Goal: Communication & Community: Participate in discussion

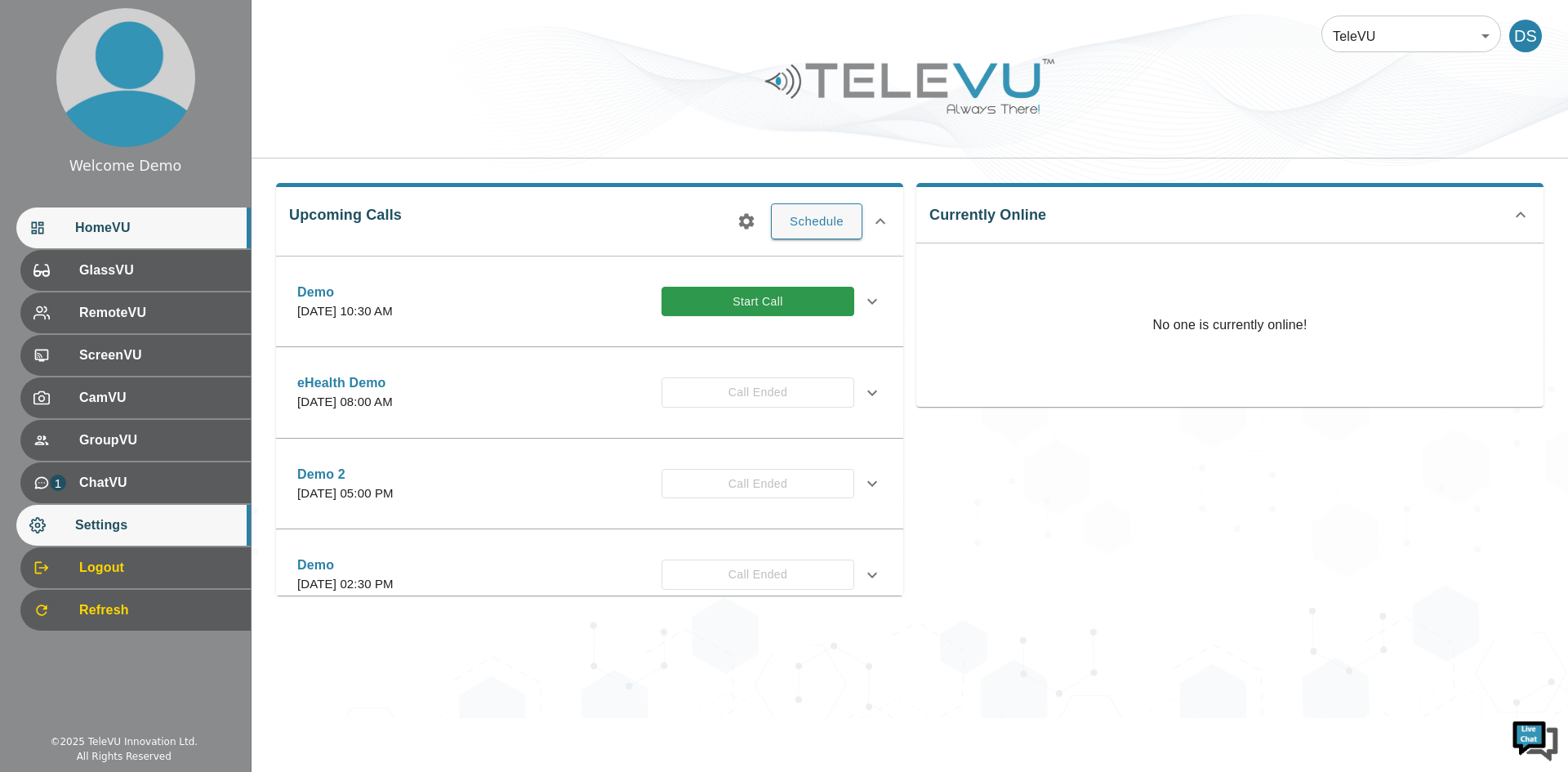
click at [82, 519] on span "Settings" at bounding box center [156, 525] width 163 height 20
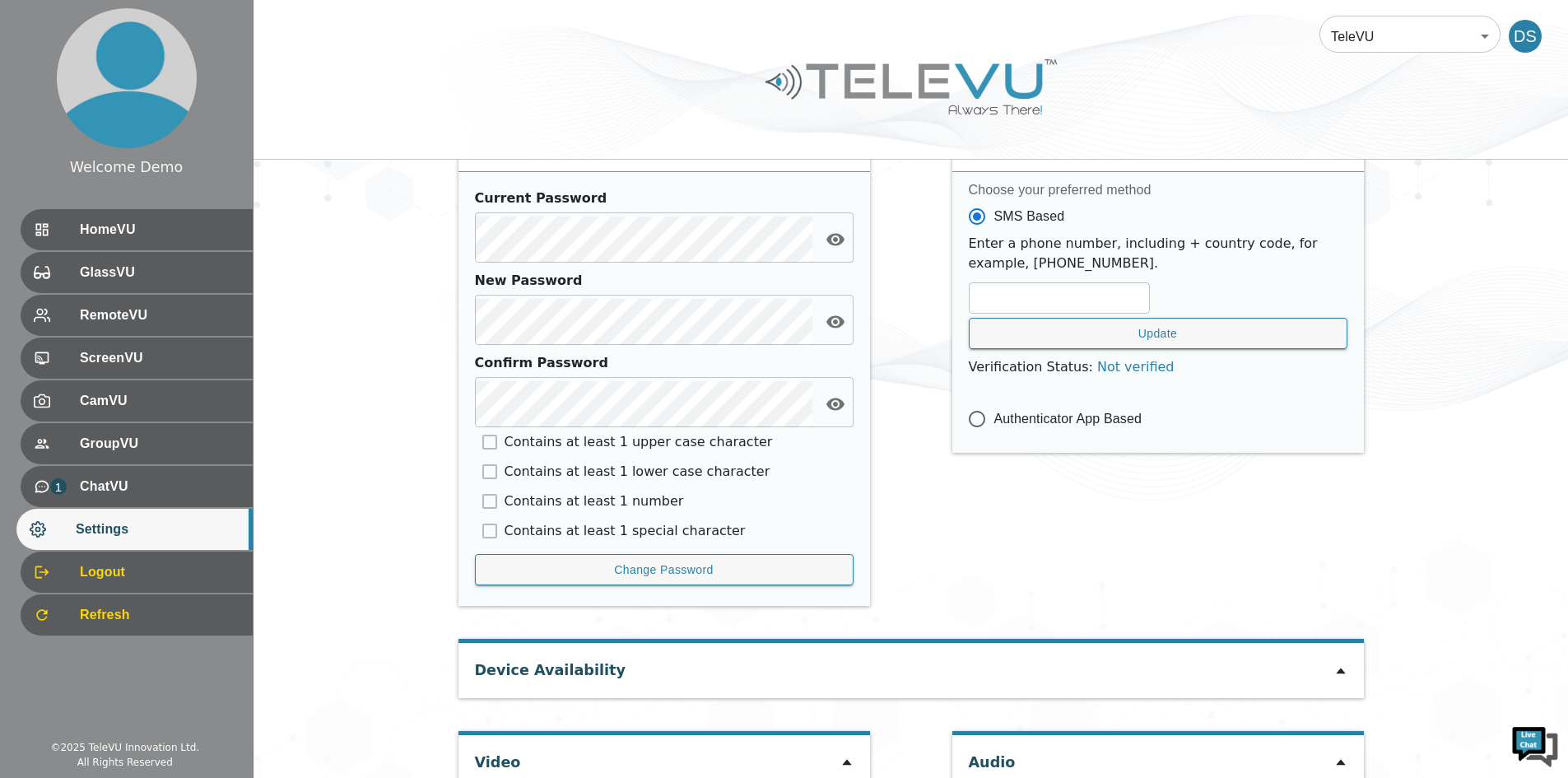
scroll to position [682, 0]
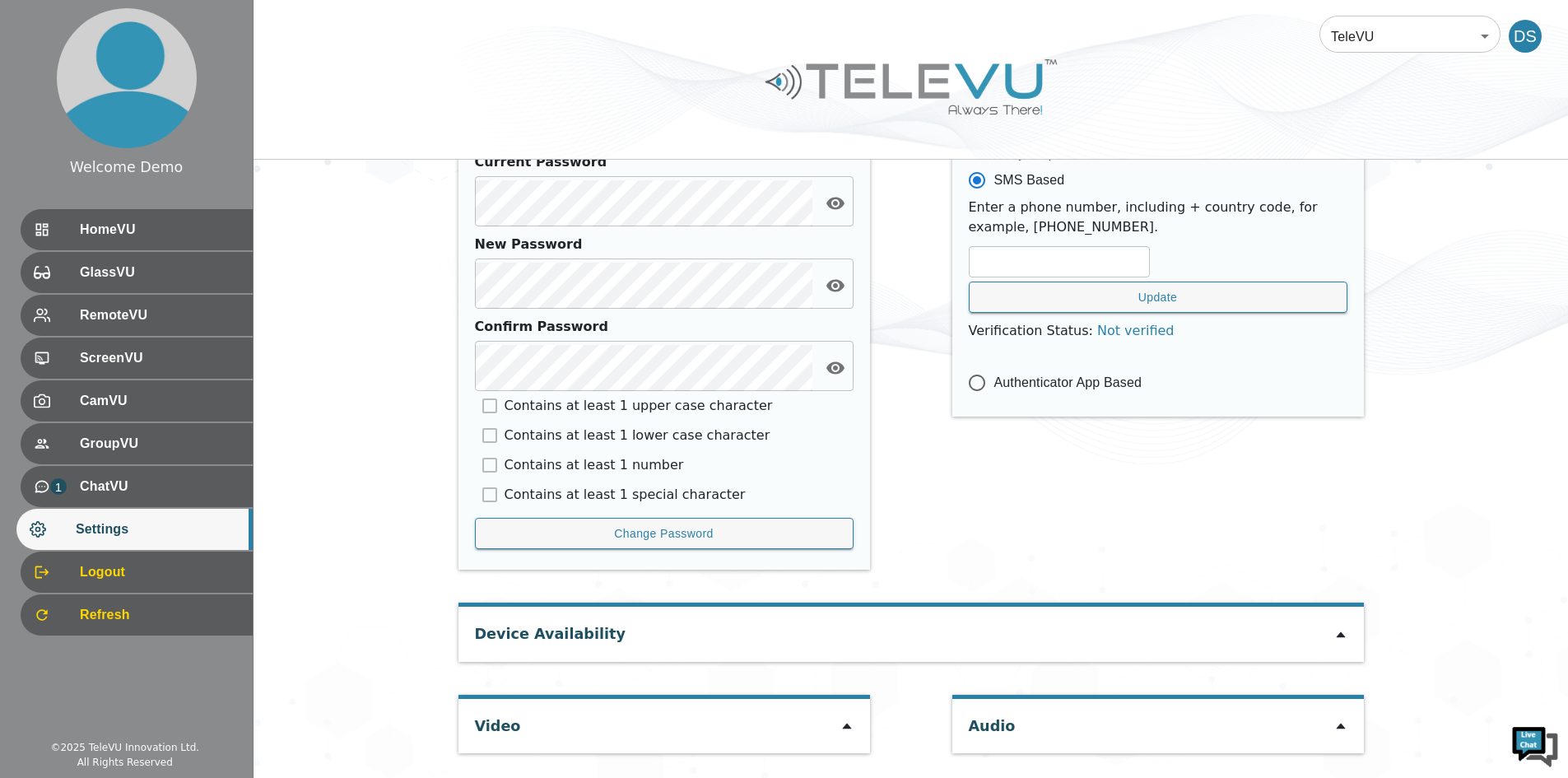
click at [845, 728] on icon at bounding box center [846, 726] width 9 height 6
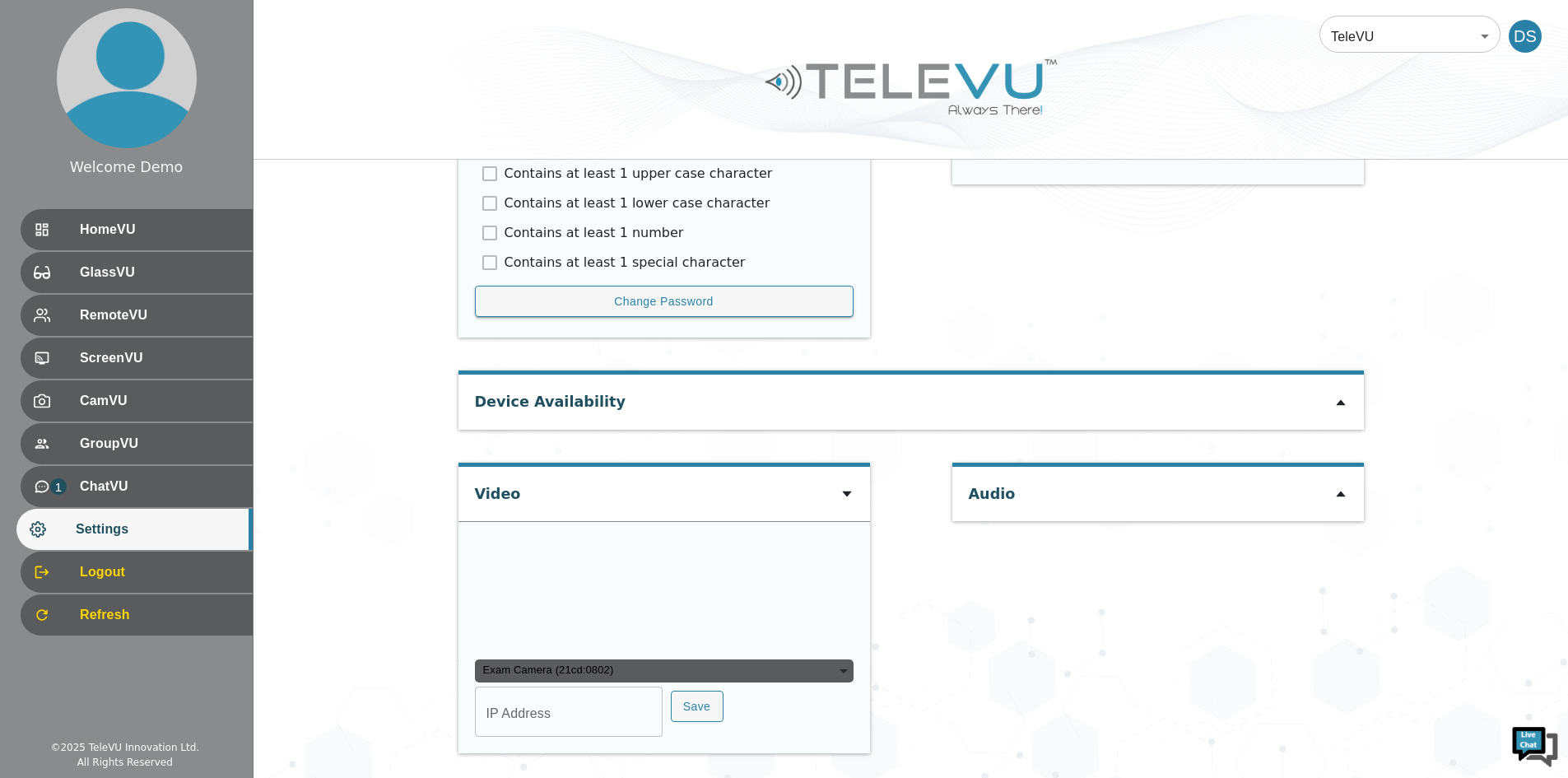
scroll to position [1075, 0]
click at [534, 665] on div "Exam Camera (21cd:0802)" at bounding box center [665, 671] width 379 height 23
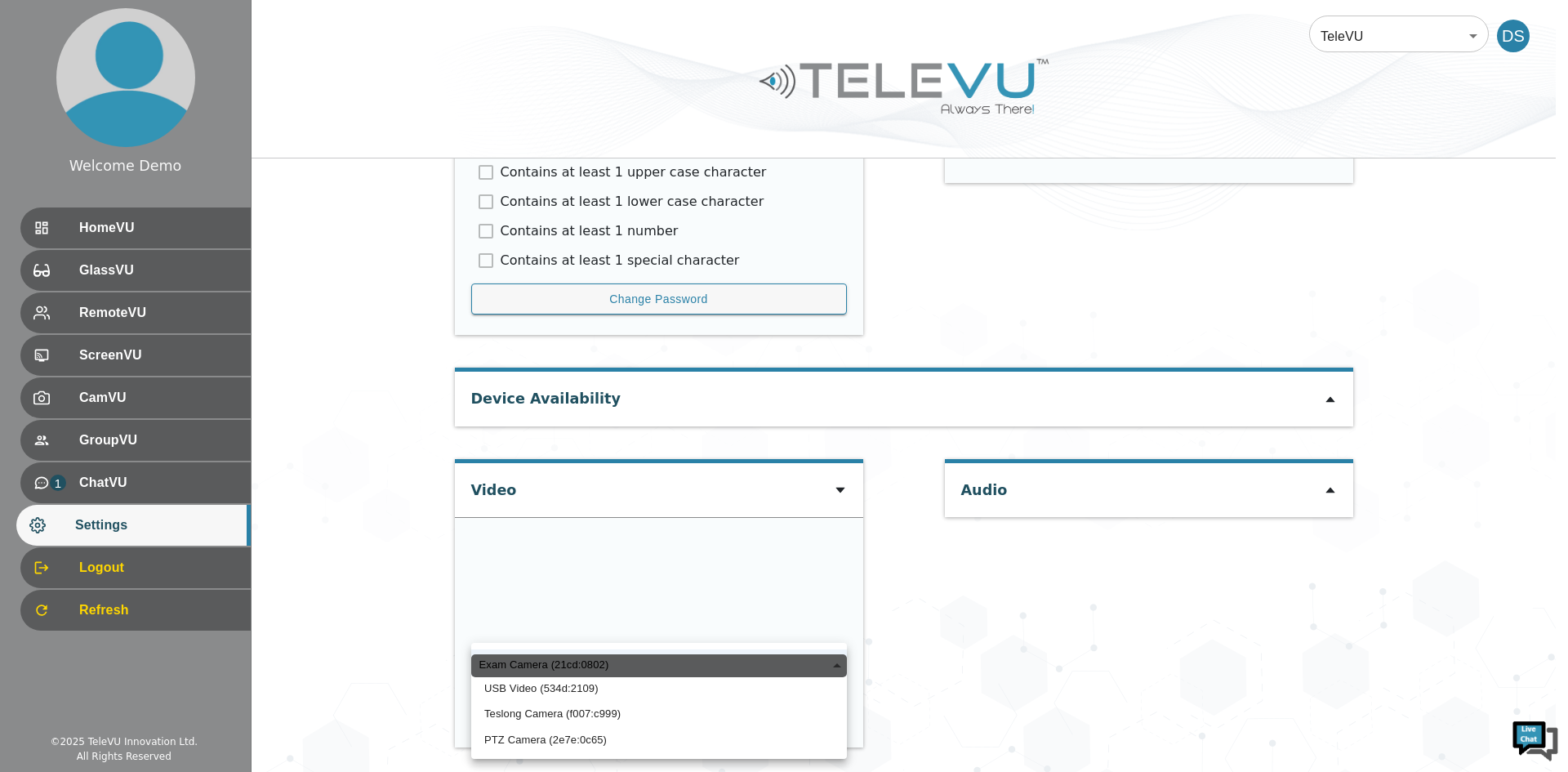
click at [512, 687] on li "USB Video (534d:2109)" at bounding box center [660, 689] width 376 height 26
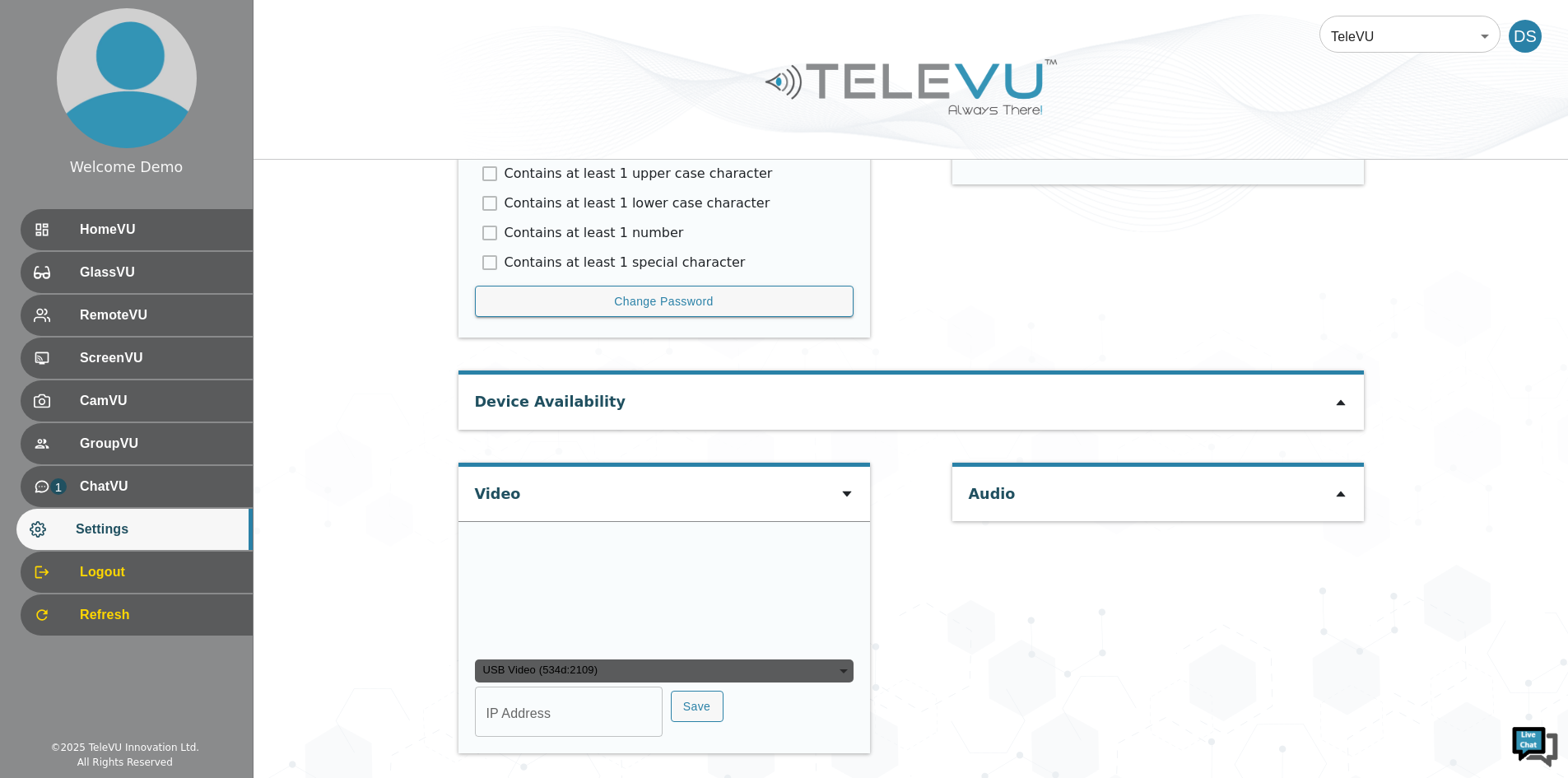
click at [536, 669] on div "USB Video (534d:2109)" at bounding box center [665, 671] width 379 height 23
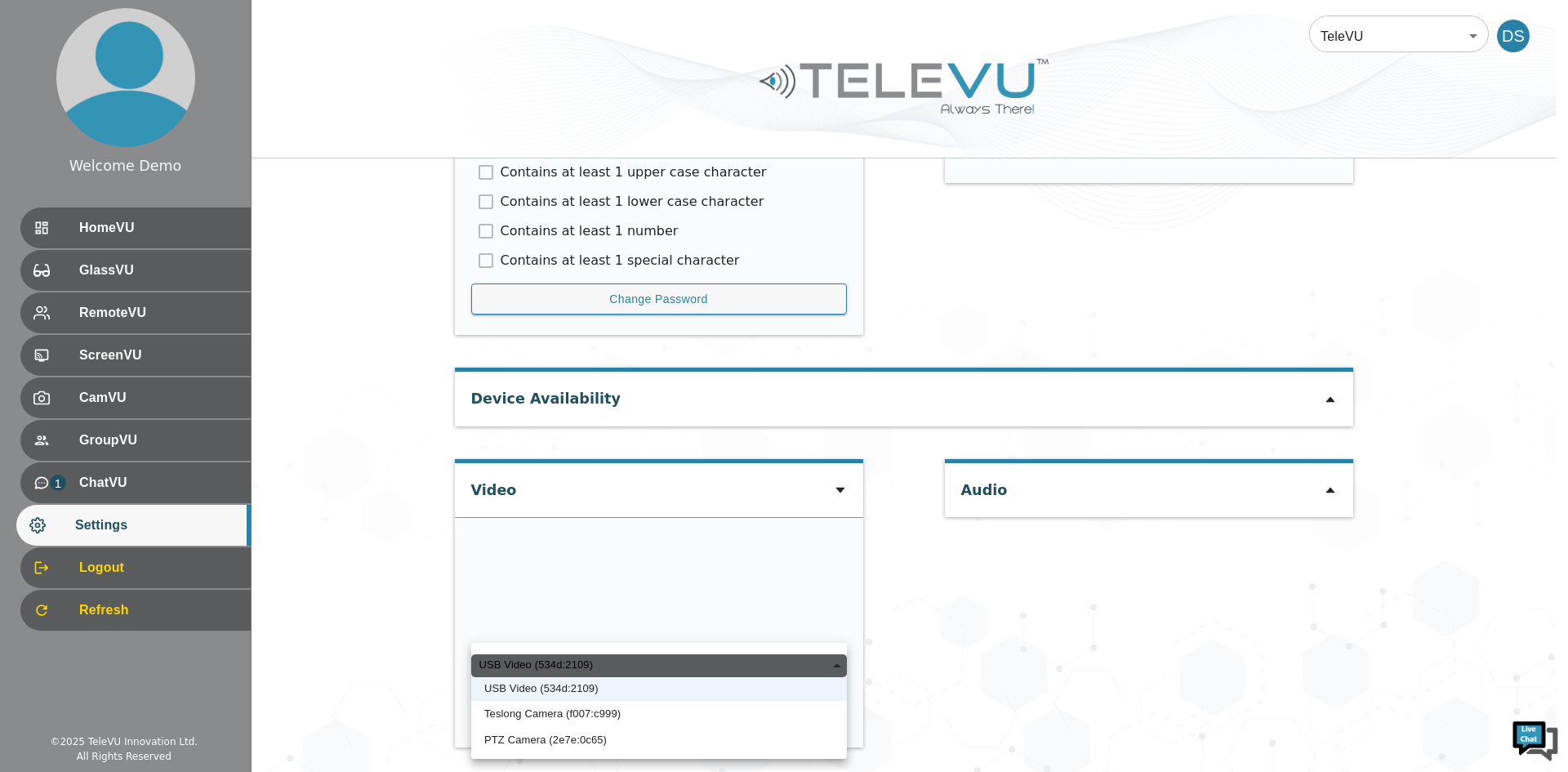
click at [511, 712] on li "Teslong Camera (f007:c999)" at bounding box center [660, 714] width 376 height 26
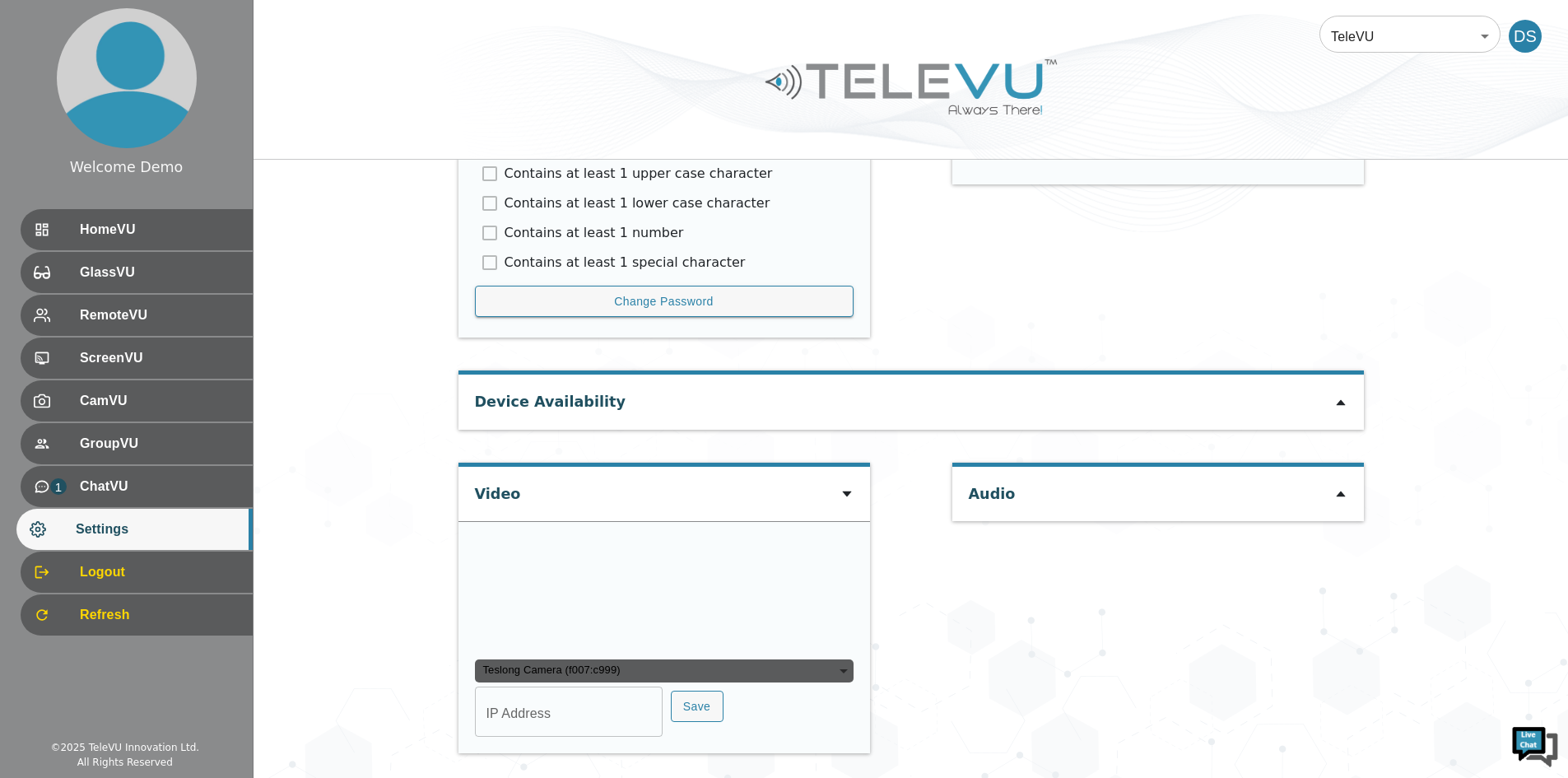
click at [816, 677] on div "Teslong Camera (f007:c999)" at bounding box center [665, 671] width 379 height 23
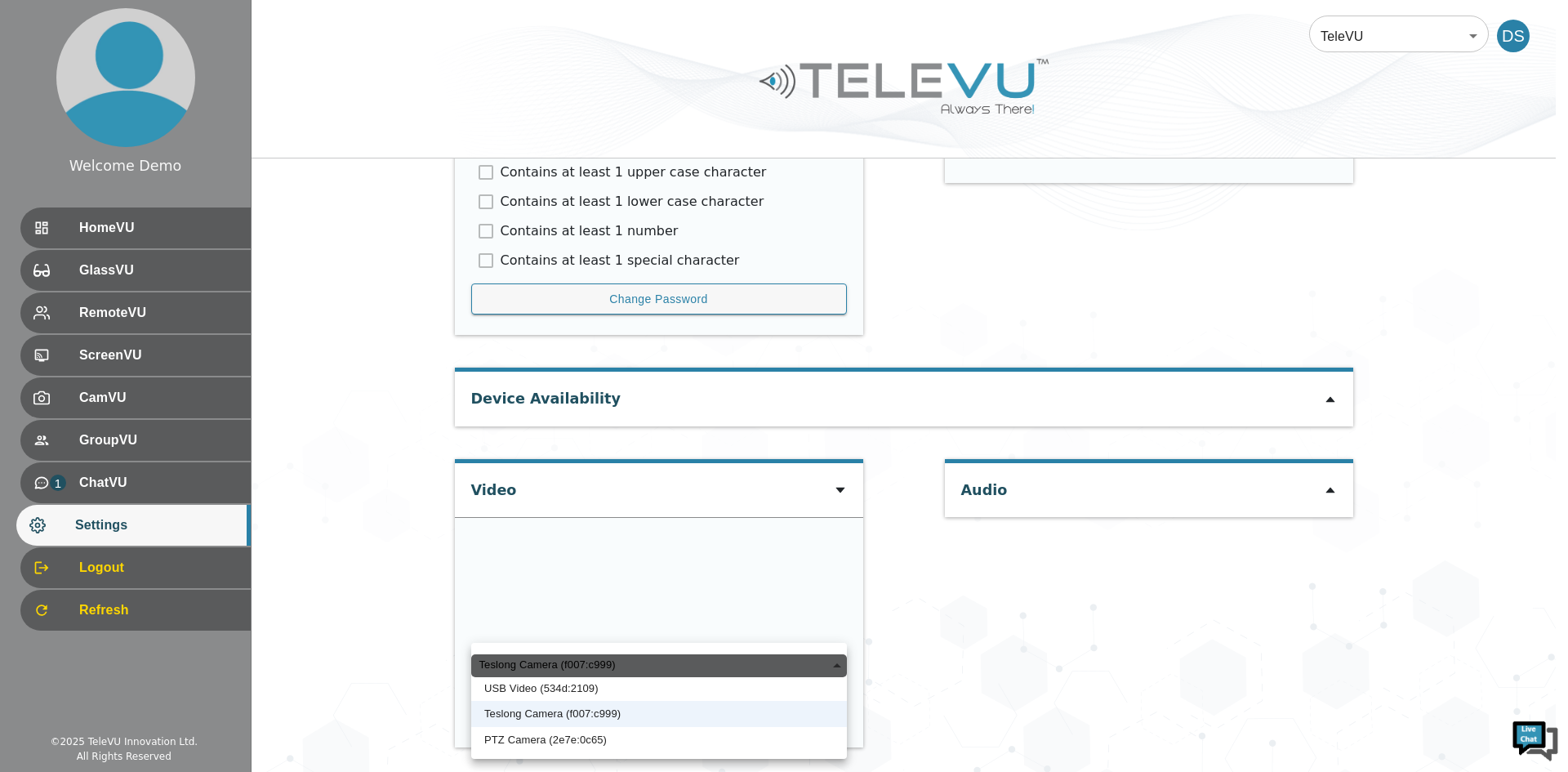
click at [603, 739] on li "PTZ Camera (2e7e:0c65)" at bounding box center [660, 740] width 376 height 26
type input "a3ed2c3ca13109c74151e434ac4db32160663e35342c8ecbd9d7a01e1c29b8dc"
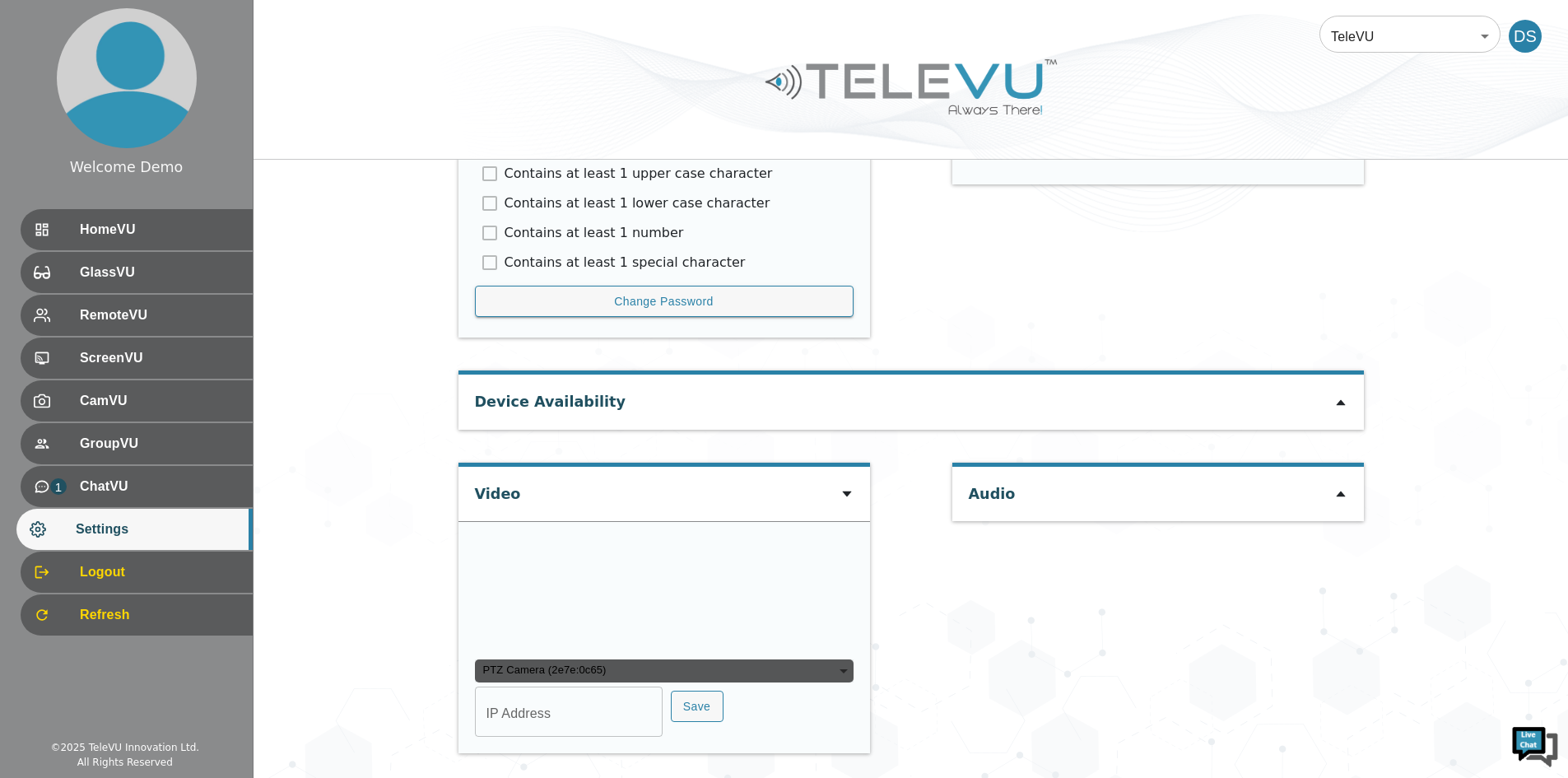
type input "COM6"
click at [166, 213] on div "HomeVU" at bounding box center [134, 230] width 236 height 41
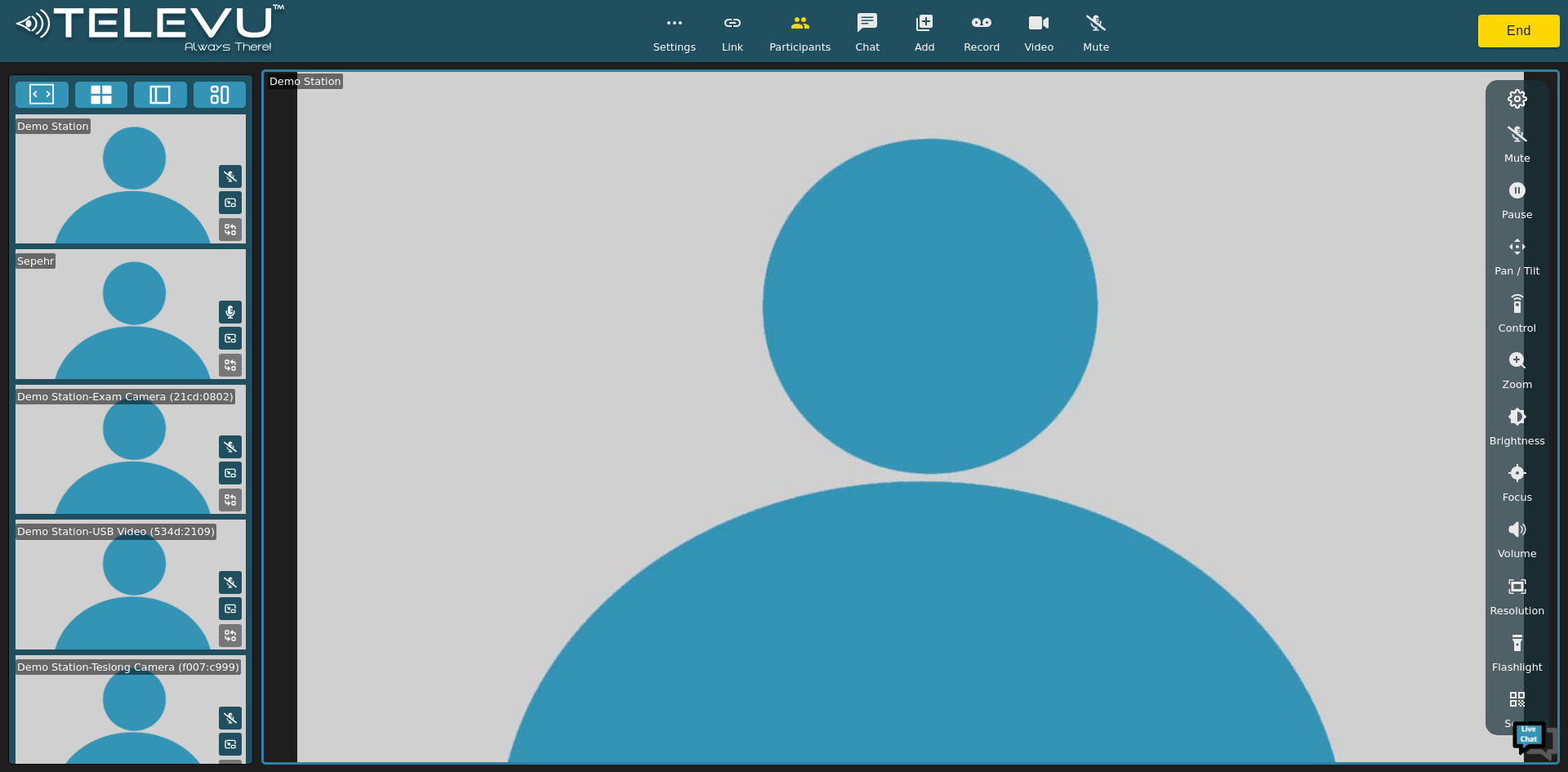
click at [916, 26] on icon "button" at bounding box center [925, 23] width 16 height 16
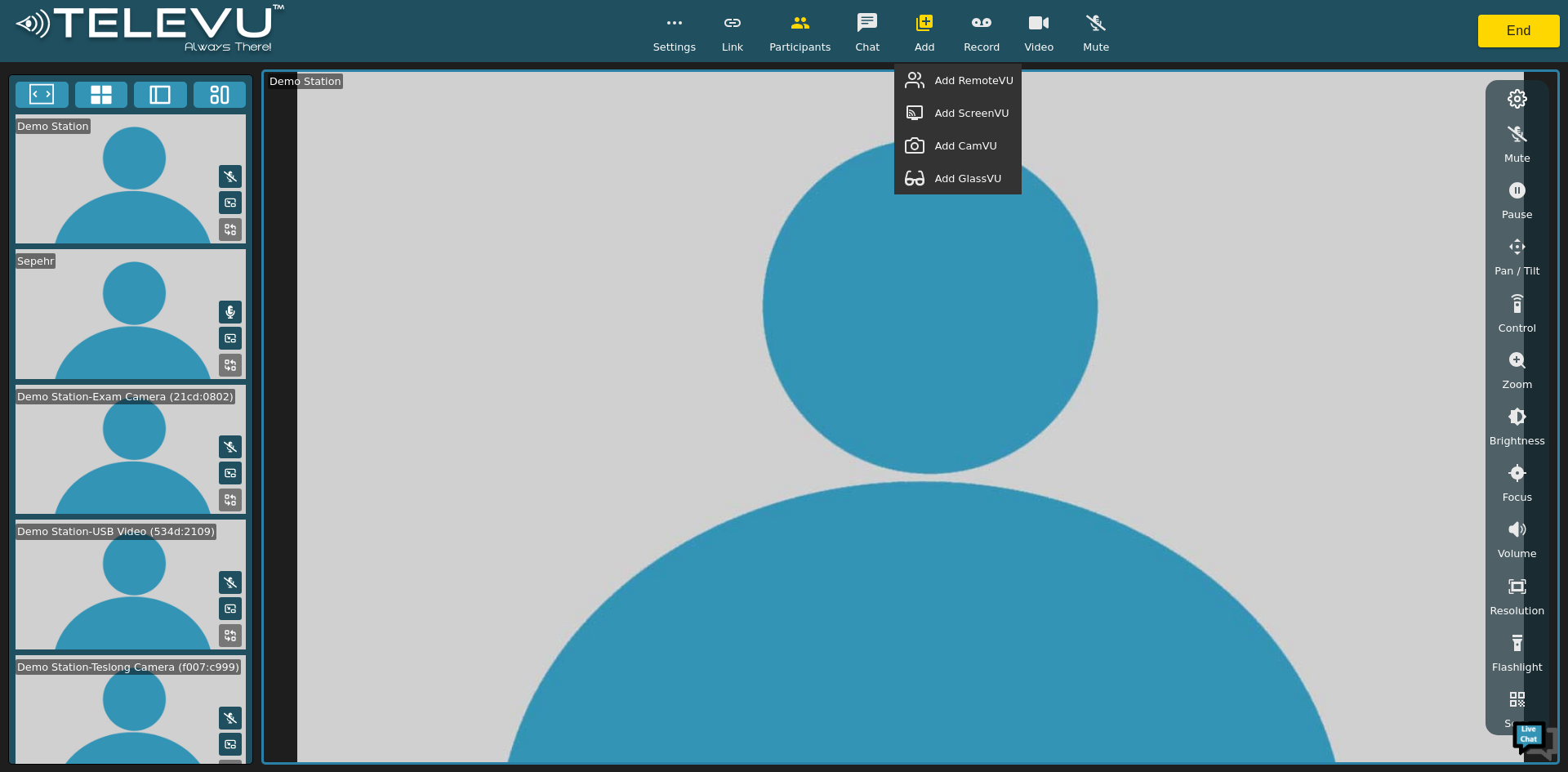
click at [983, 174] on span "Add GlassVU" at bounding box center [969, 178] width 67 height 16
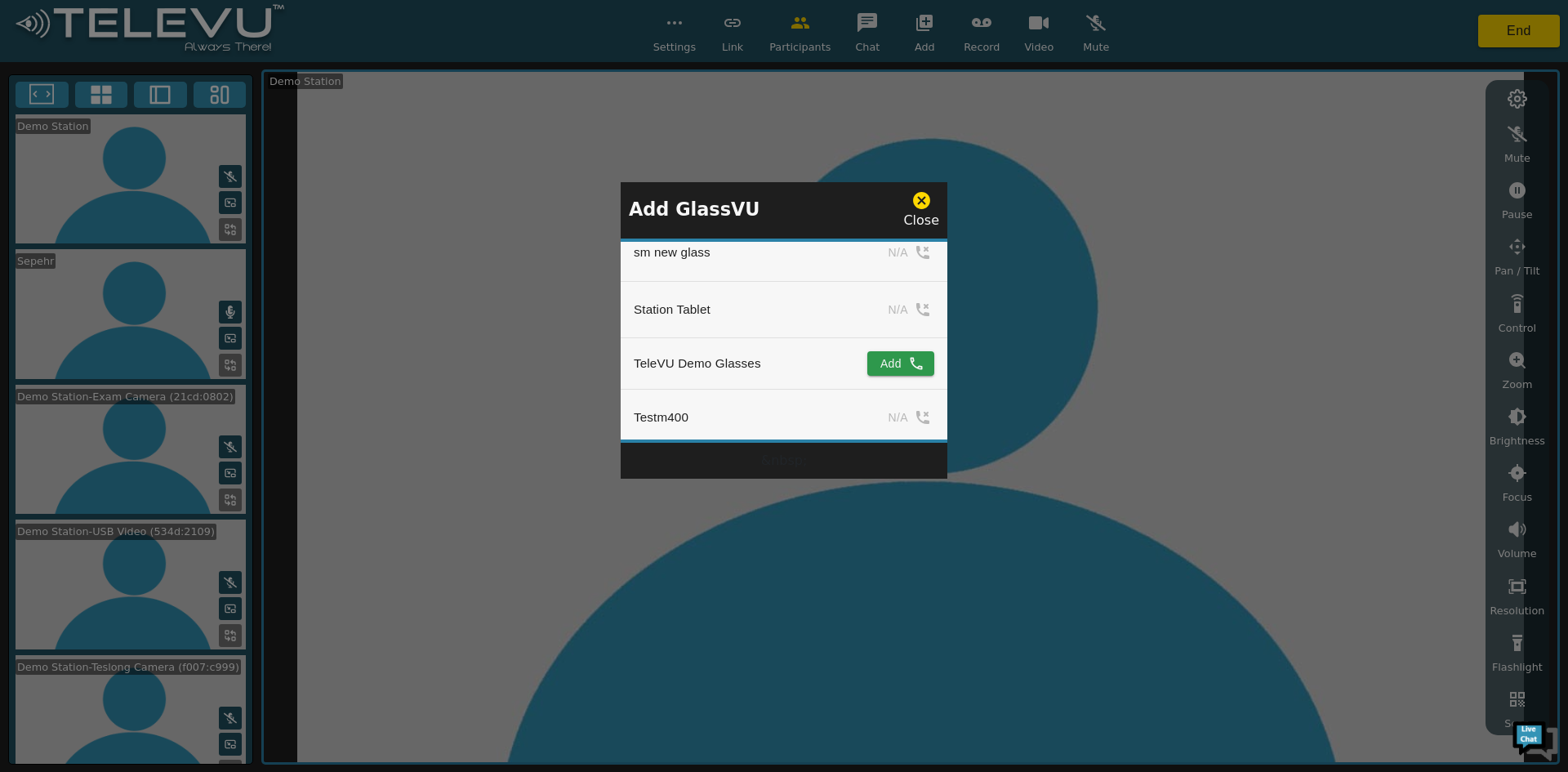
scroll to position [1880, 0]
click at [901, 289] on button "Add" at bounding box center [901, 299] width 67 height 25
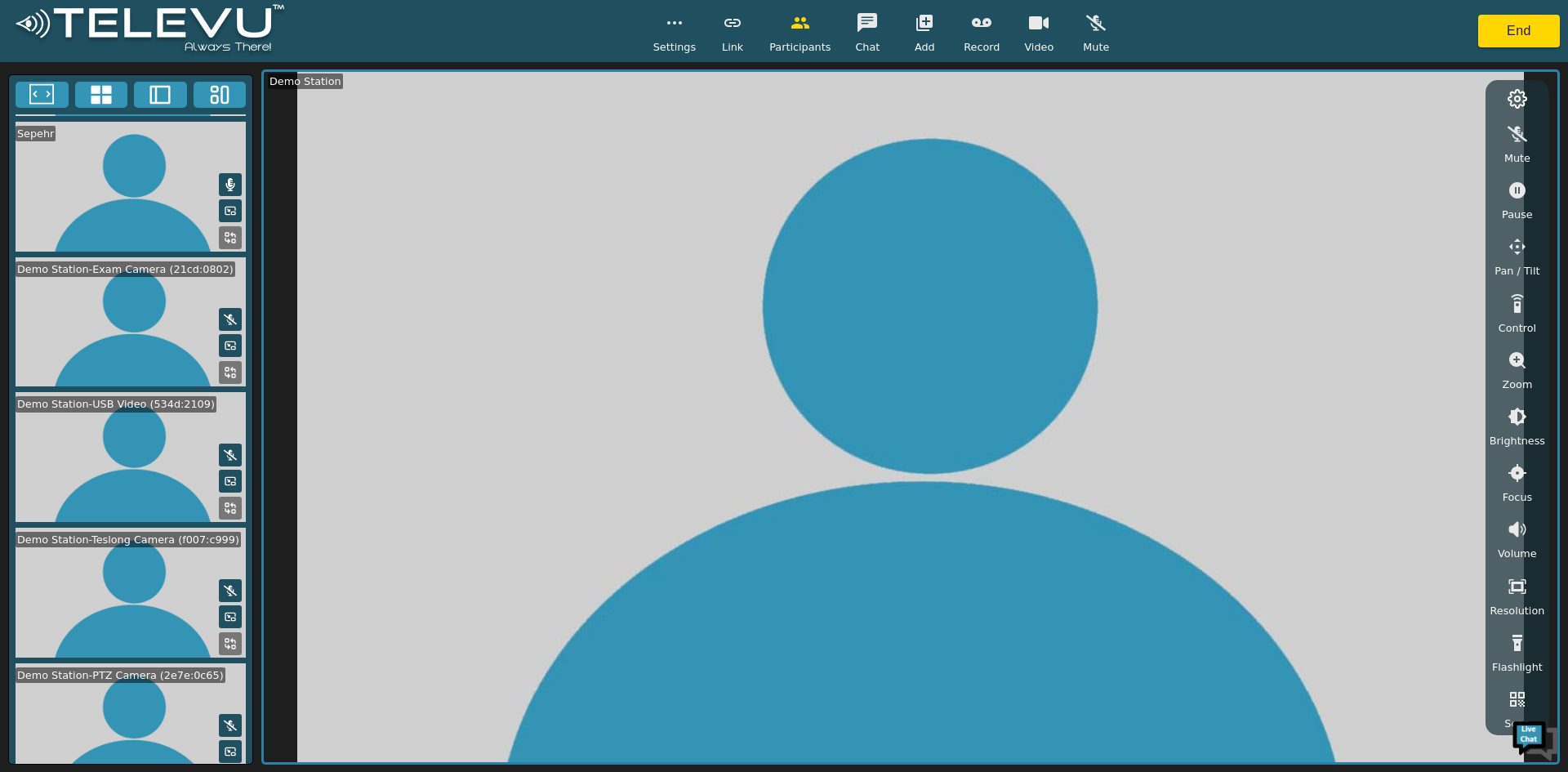
scroll to position [126, 0]
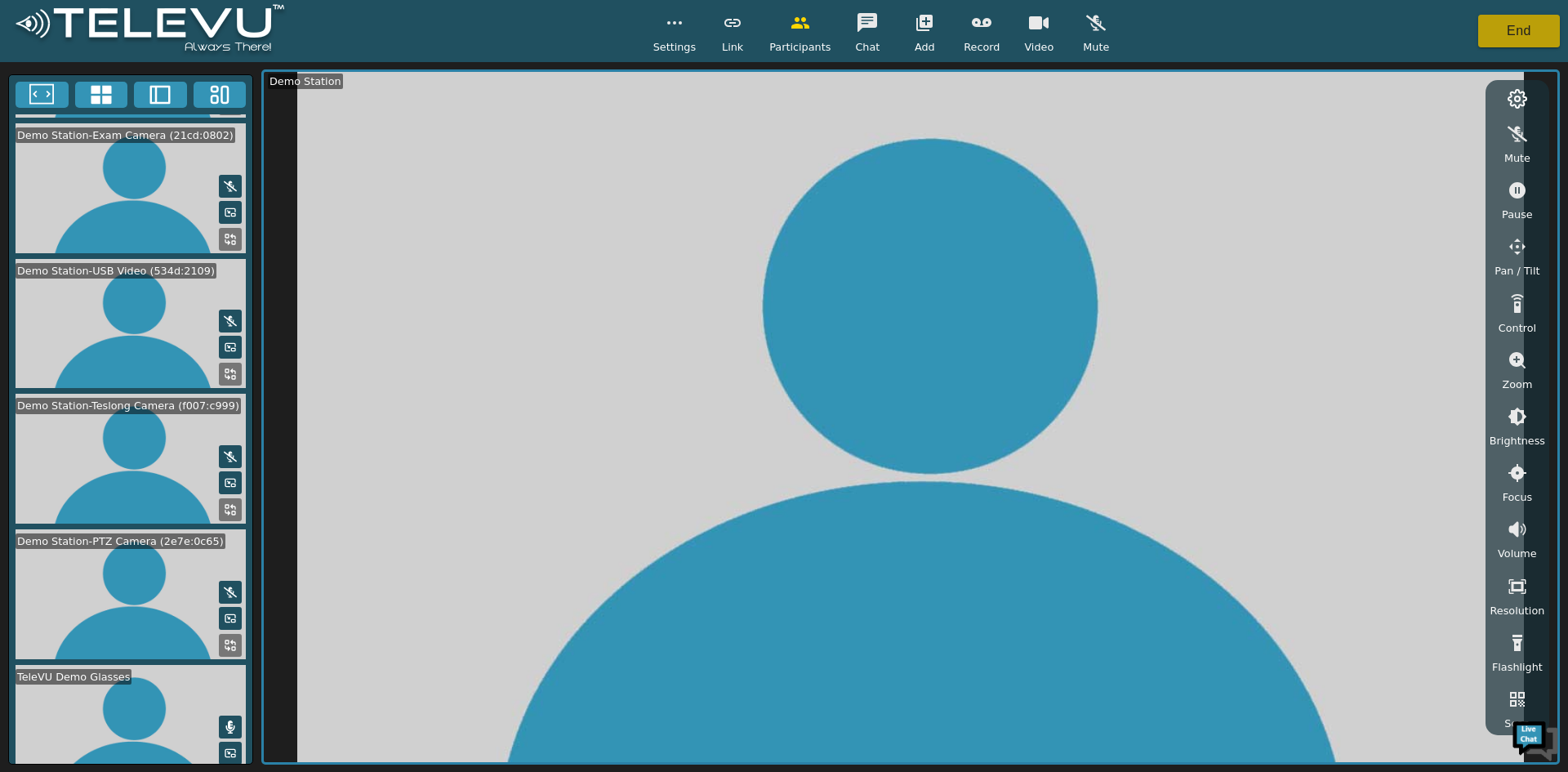
click at [1512, 25] on button "End" at bounding box center [1520, 31] width 82 height 33
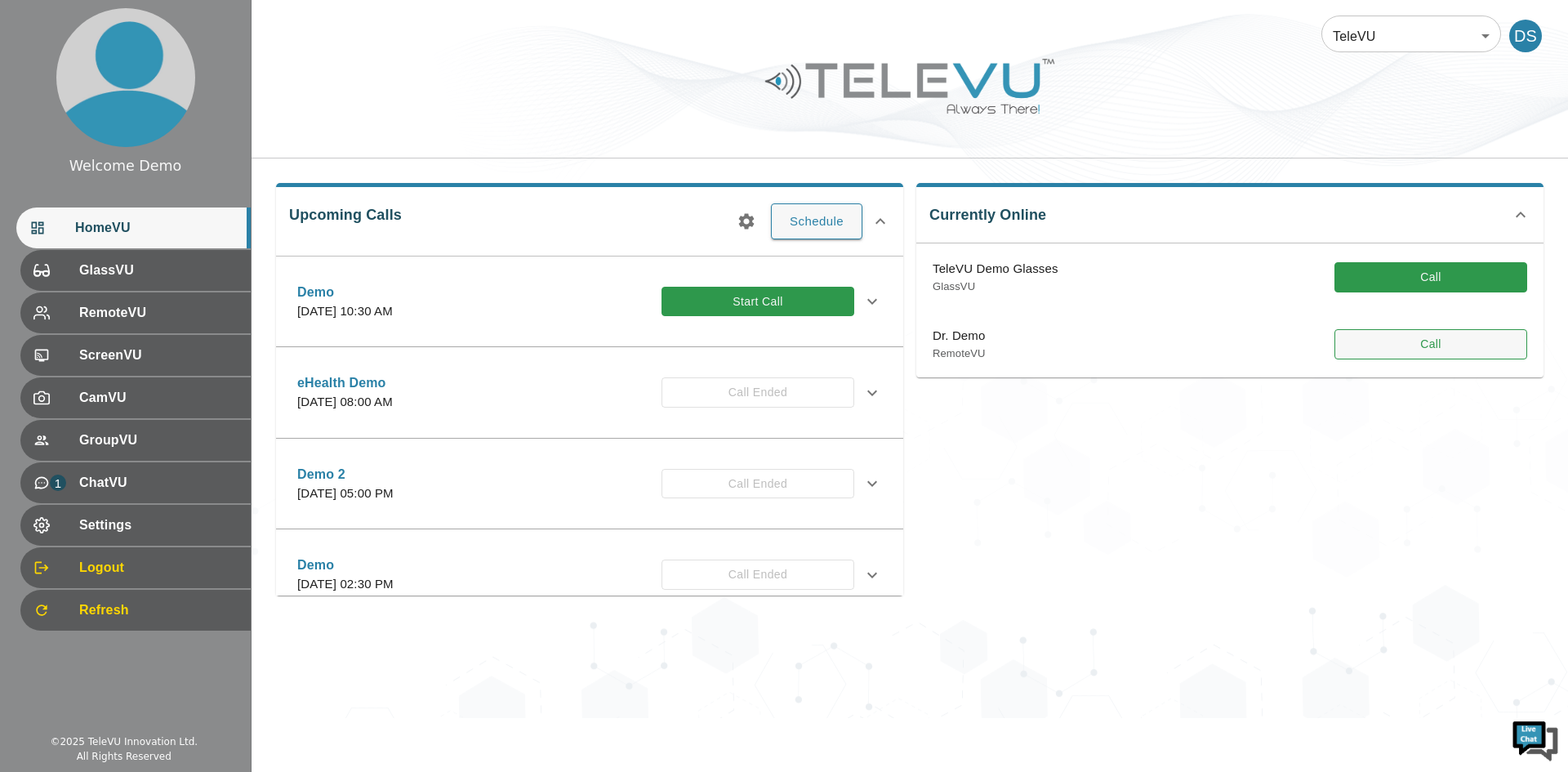
click at [1401, 349] on button "Call" at bounding box center [1431, 344] width 193 height 30
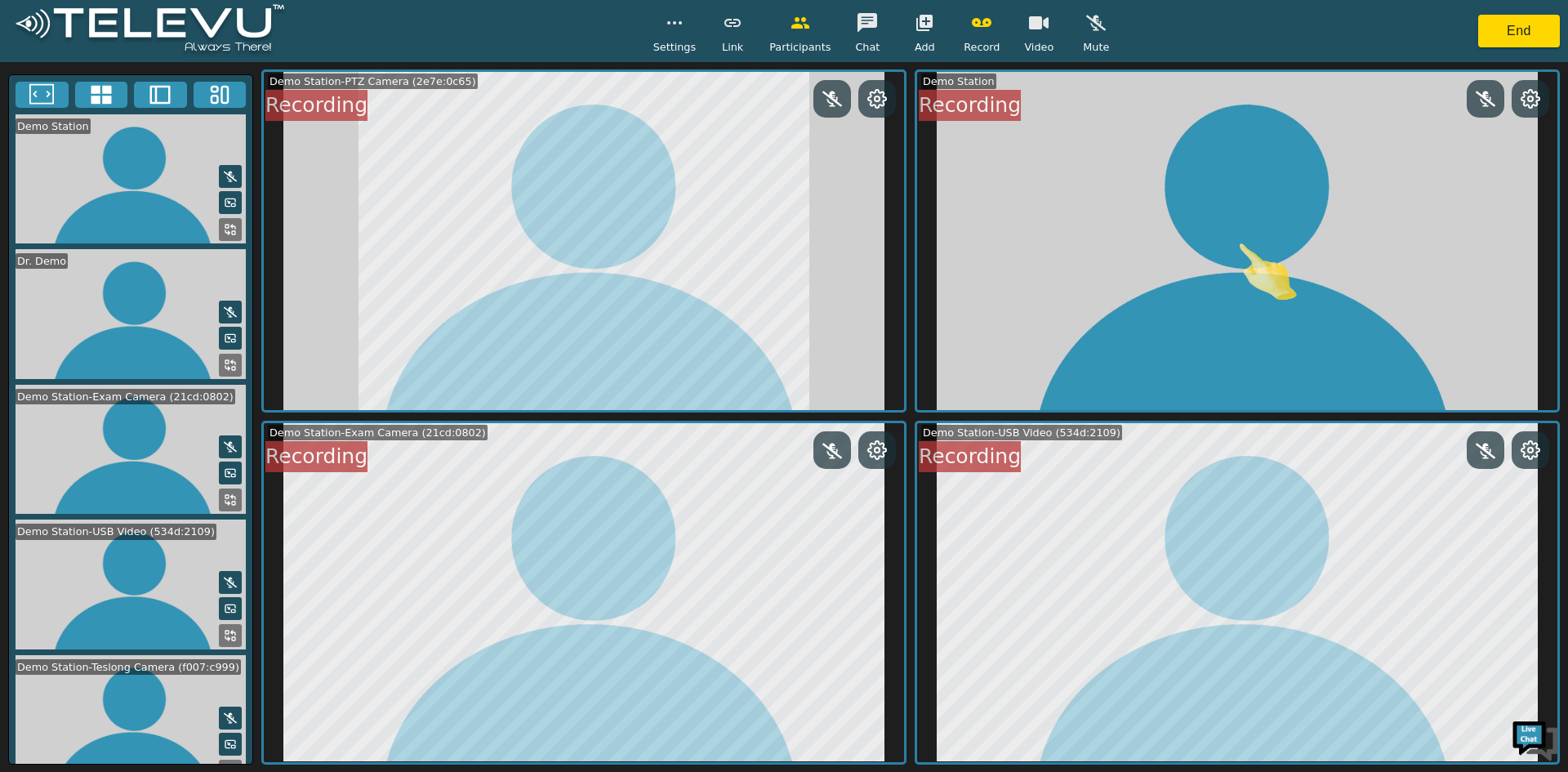
click at [681, 23] on circle "button" at bounding box center [680, 23] width 2 height 2
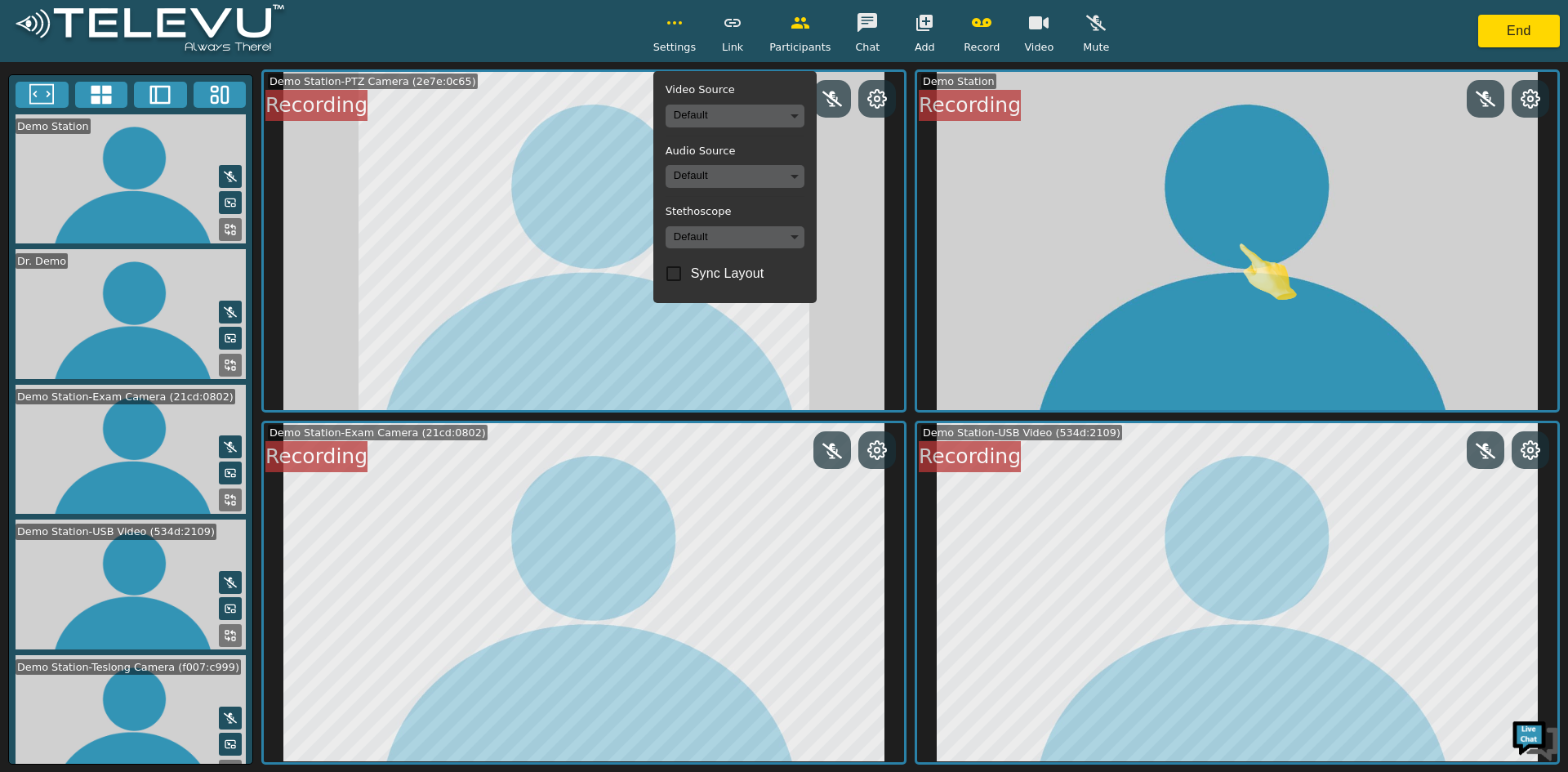
click at [762, 229] on body "Settings Video Source Default Audio Source Default Stethoscope Default Sync Lay…" at bounding box center [784, 386] width 1568 height 772
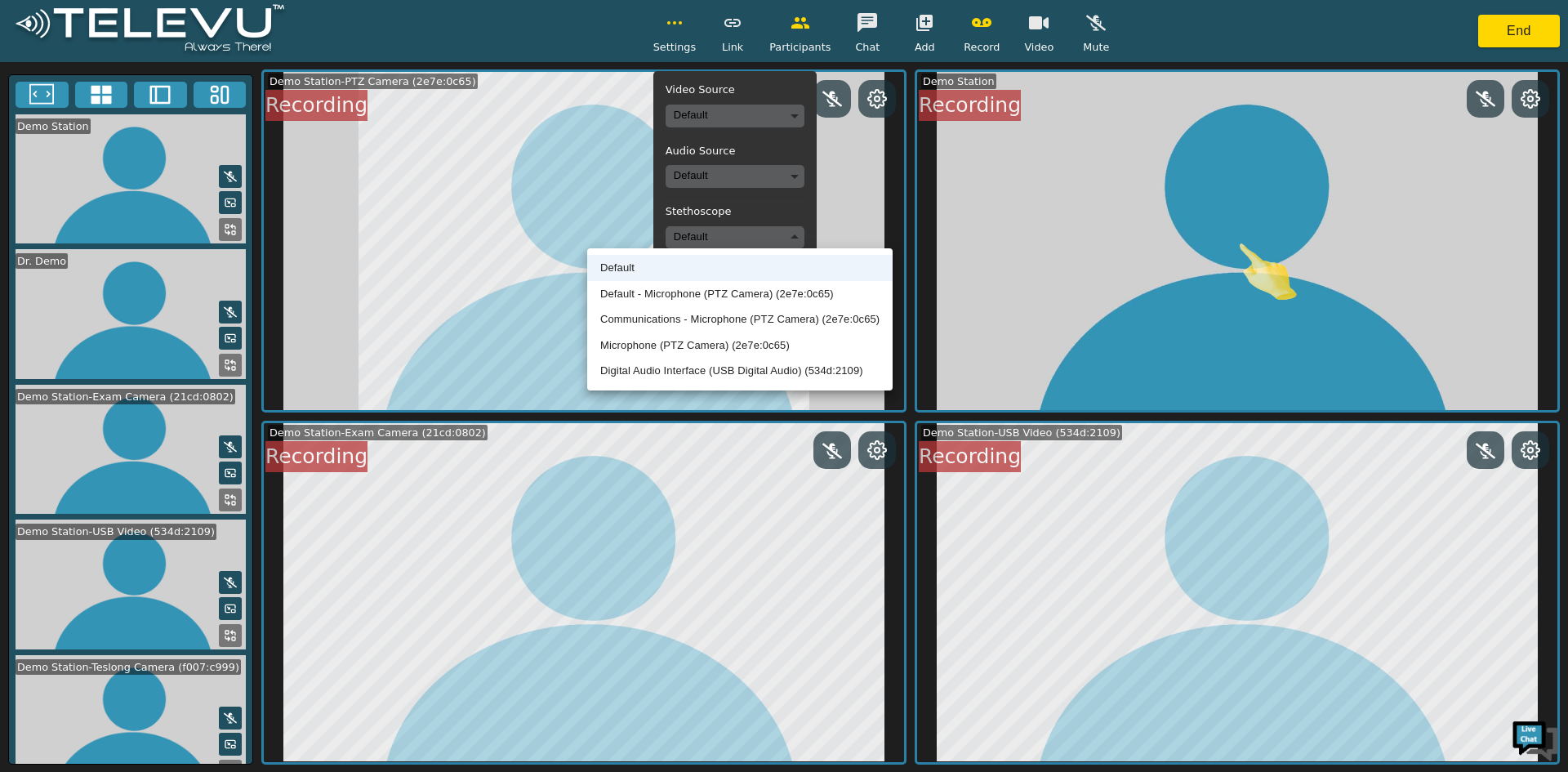
click at [715, 299] on li "Default - Microphone (PTZ Camera) (2e7e:0c65)" at bounding box center [740, 294] width 306 height 26
type input "default"
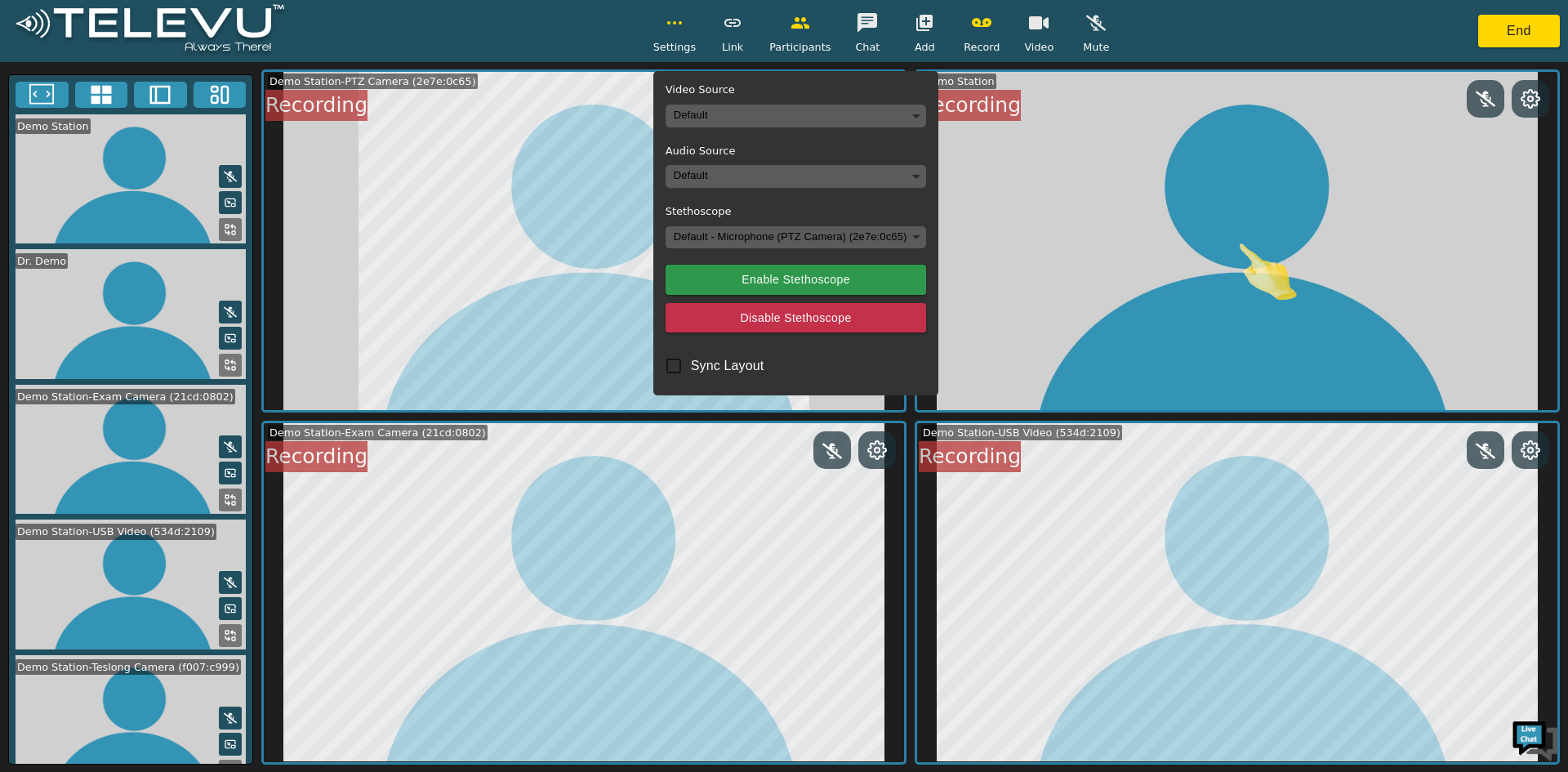
click at [681, 23] on circle "button" at bounding box center [680, 23] width 2 height 2
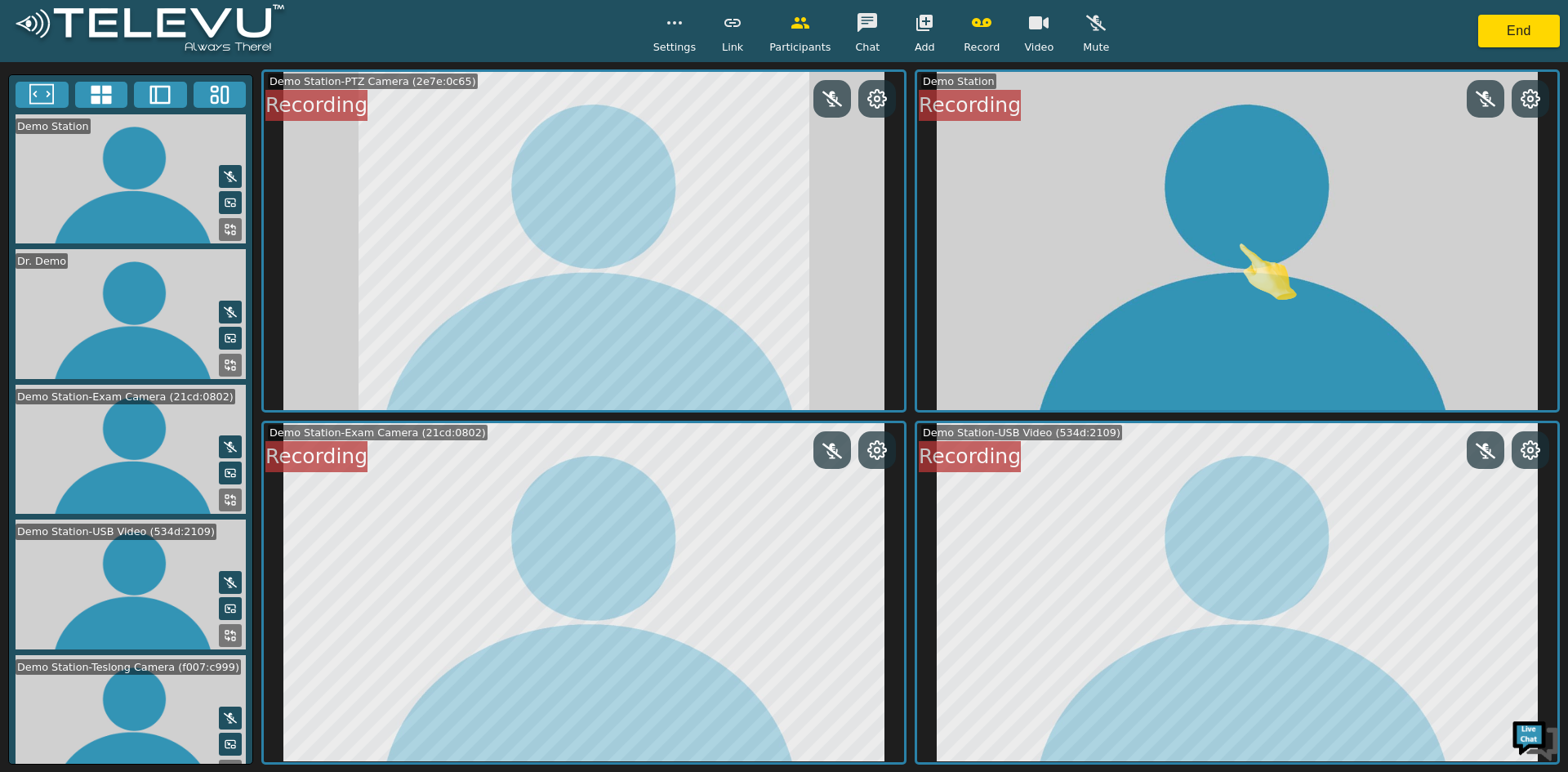
click at [1503, 25] on button "End" at bounding box center [1520, 31] width 82 height 33
